Goal: Information Seeking & Learning: Learn about a topic

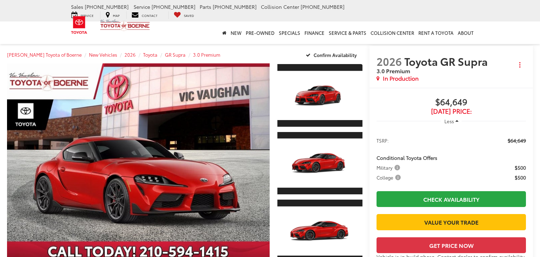
scroll to position [27, 0]
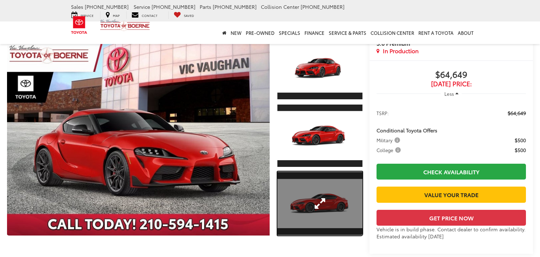
click at [314, 198] on link "Expand Photo 3" at bounding box center [320, 203] width 85 height 64
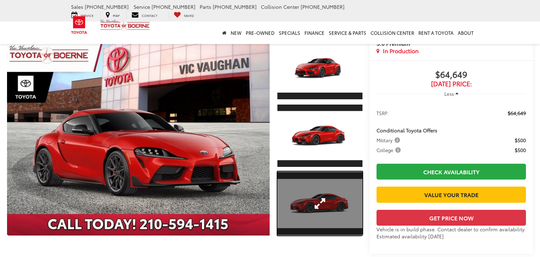
click at [318, 200] on link "Expand Photo 3" at bounding box center [320, 203] width 85 height 64
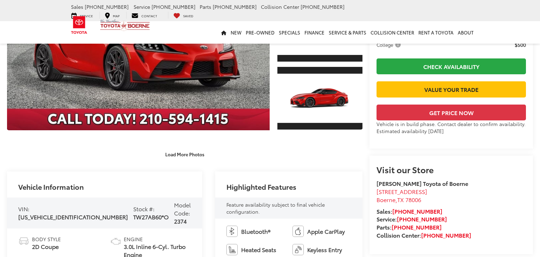
scroll to position [134, 0]
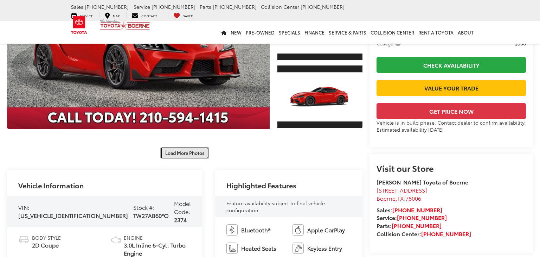
click at [181, 152] on button "Load More Photos" at bounding box center [184, 153] width 49 height 12
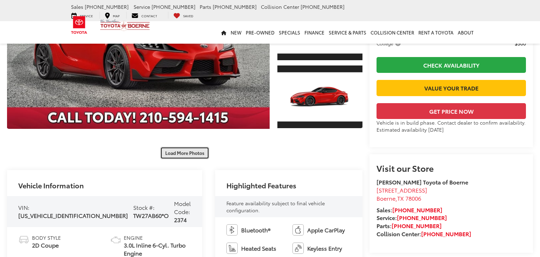
click at [181, 152] on button "Load More Photos" at bounding box center [184, 153] width 49 height 12
click at [191, 153] on button "Load More Photos" at bounding box center [184, 153] width 49 height 12
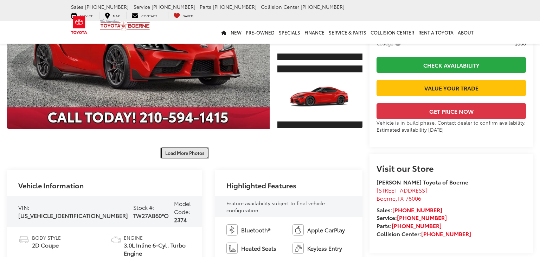
click at [191, 153] on button "Load More Photos" at bounding box center [184, 153] width 49 height 12
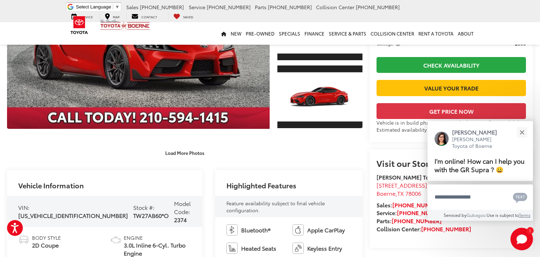
scroll to position [0, 0]
click at [520, 128] on button "Close" at bounding box center [522, 132] width 15 height 15
